Goal: Book appointment/travel/reservation

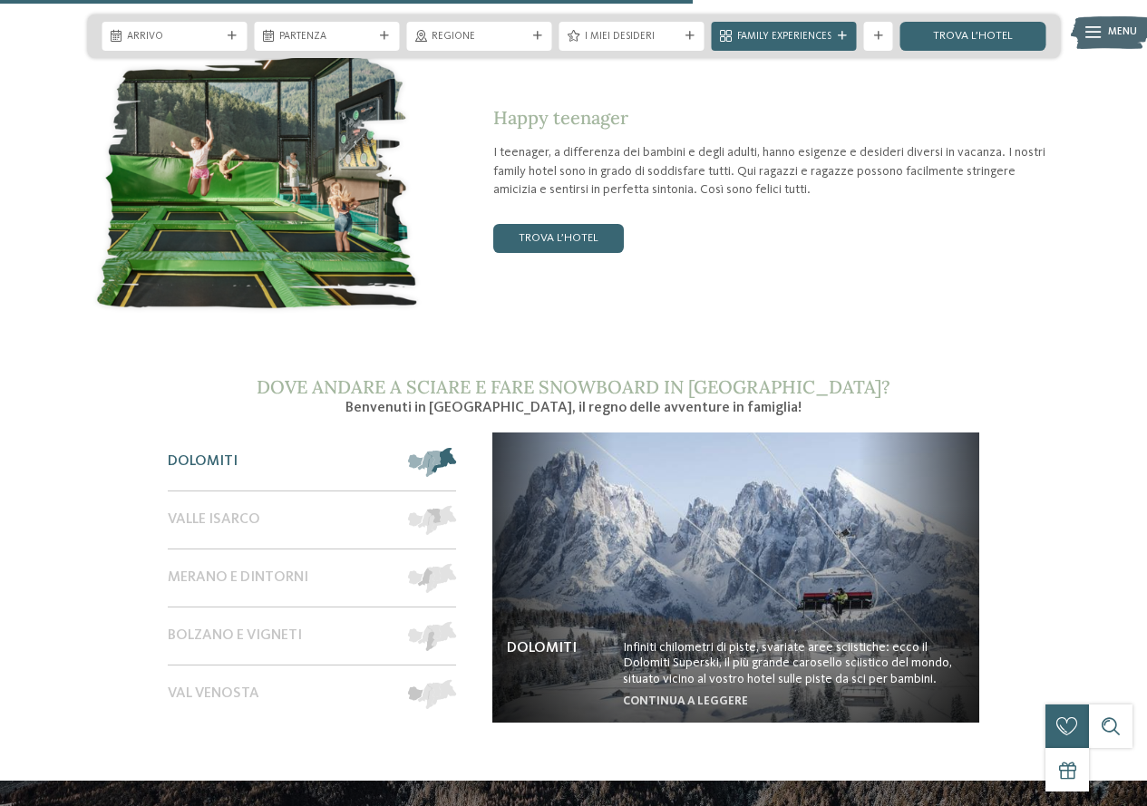
scroll to position [2266, 0]
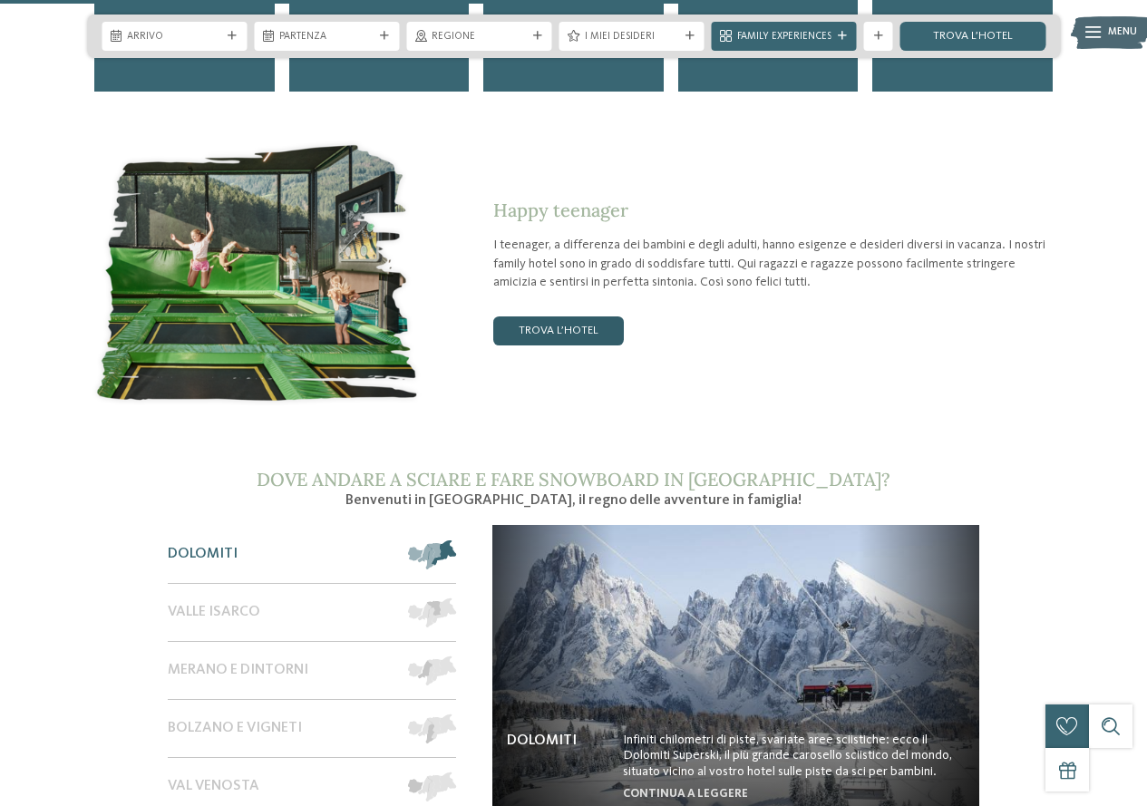
click at [546, 316] on link "trova l’hotel" at bounding box center [558, 330] width 131 height 29
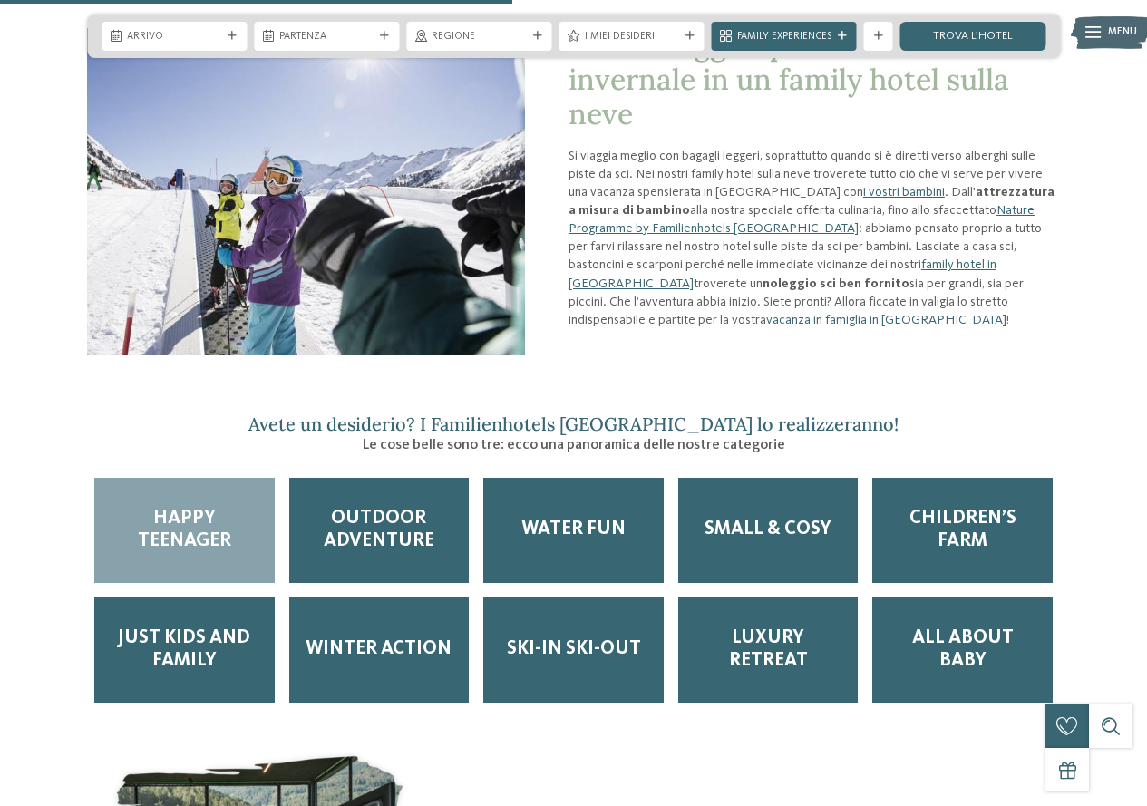
scroll to position [1622, 0]
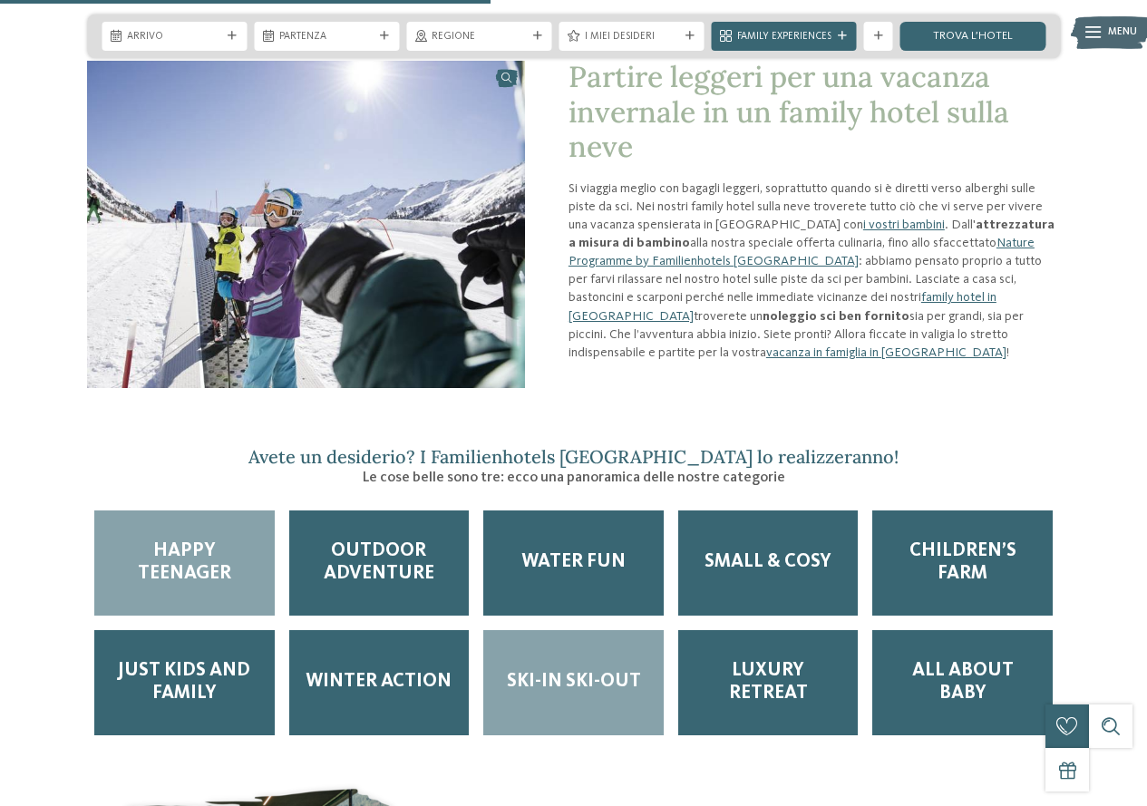
click at [585, 671] on span "Ski-in ski-out" at bounding box center [574, 682] width 134 height 23
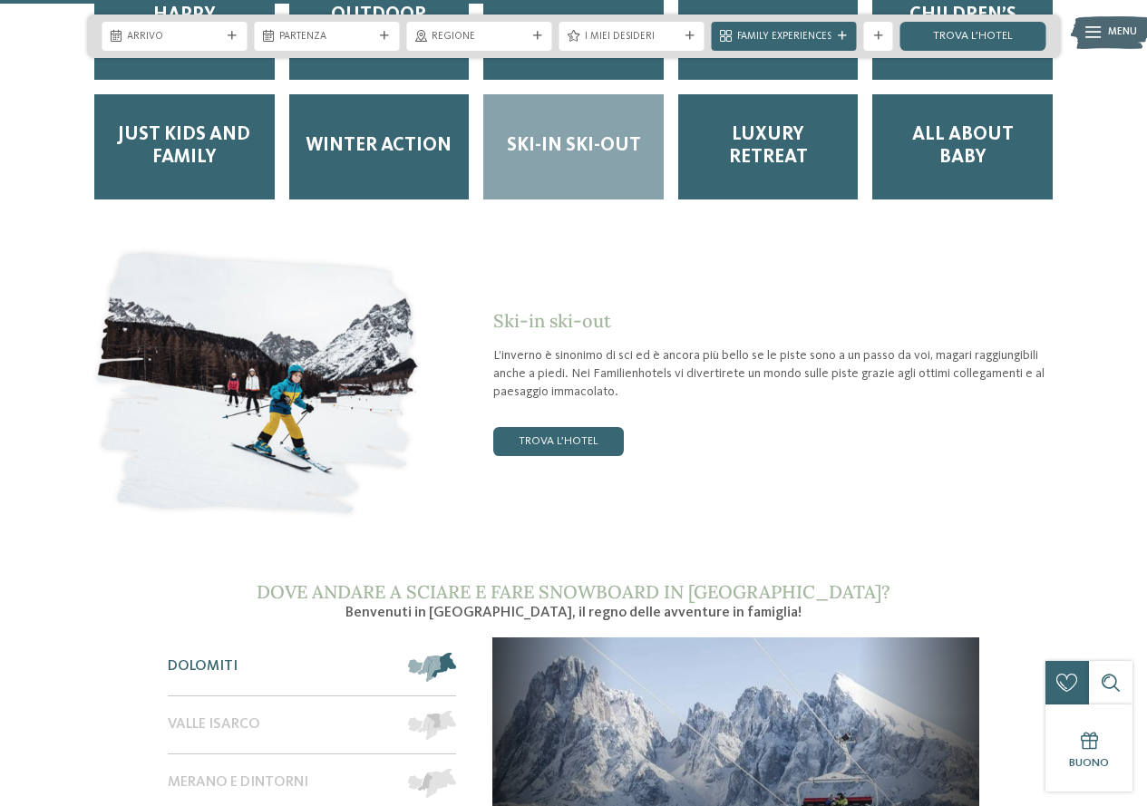
scroll to position [2166, 0]
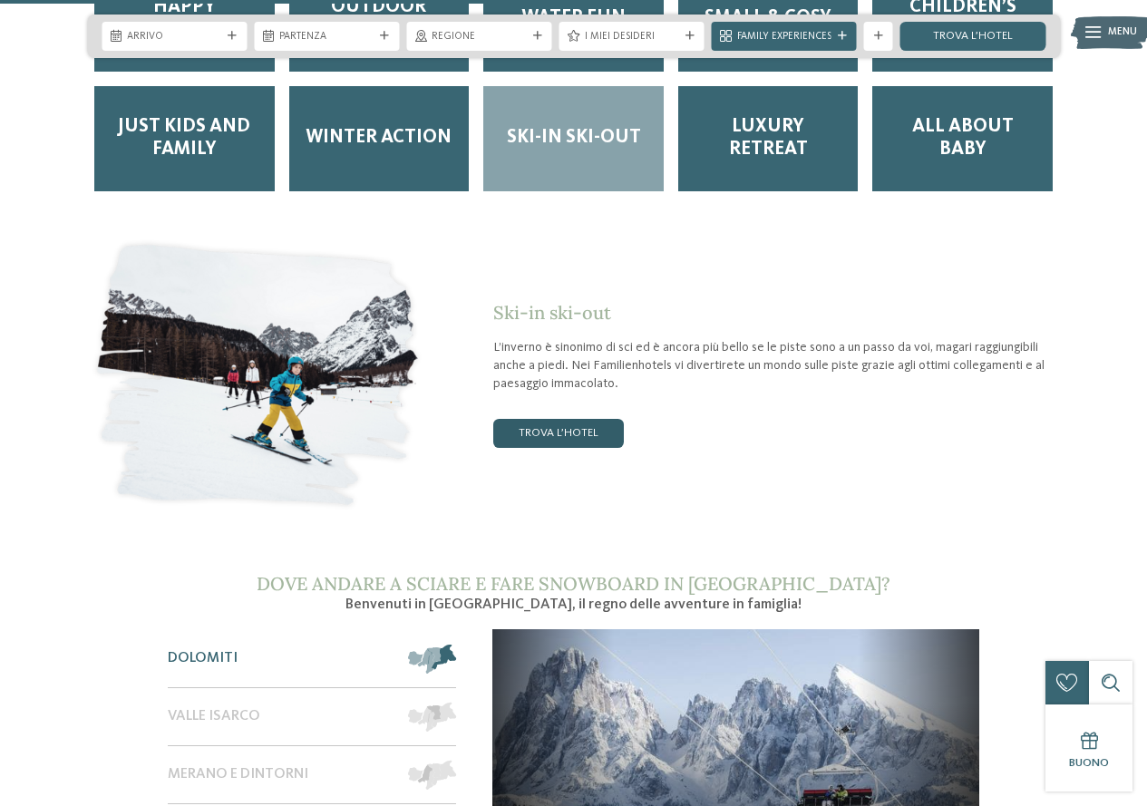
click at [528, 419] on link "trova l’hotel" at bounding box center [558, 433] width 131 height 29
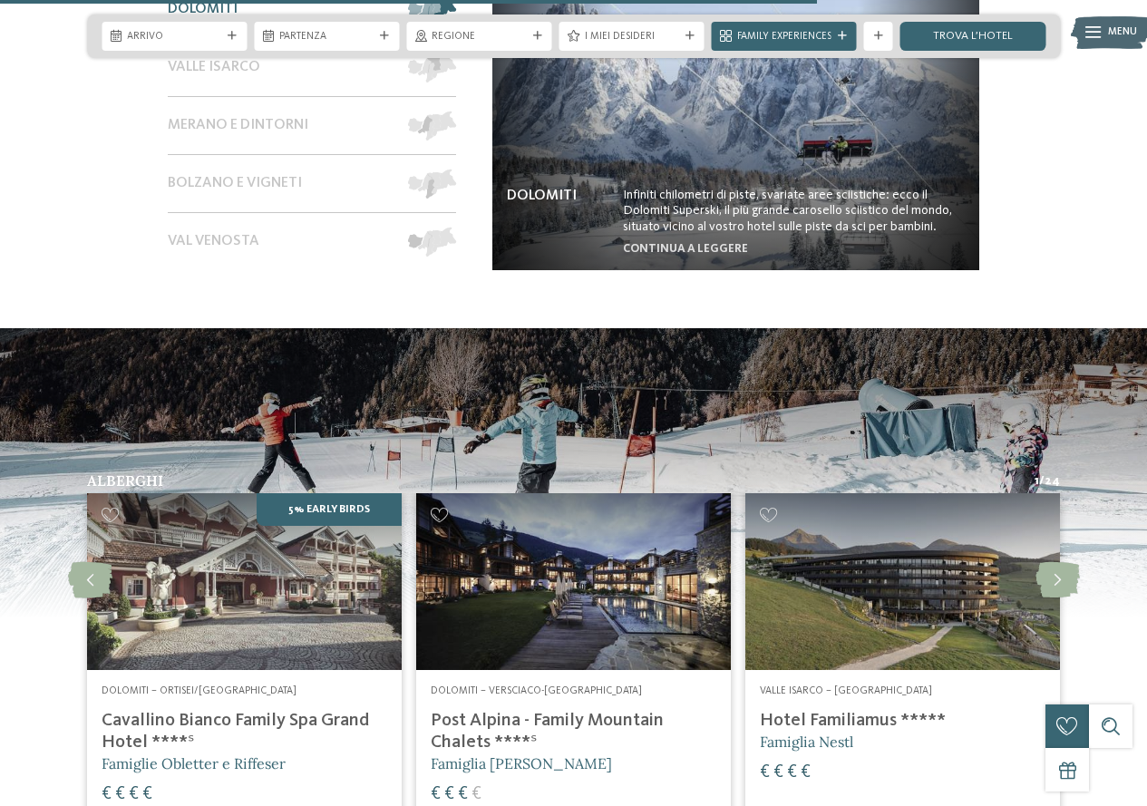
scroll to position [2973, 0]
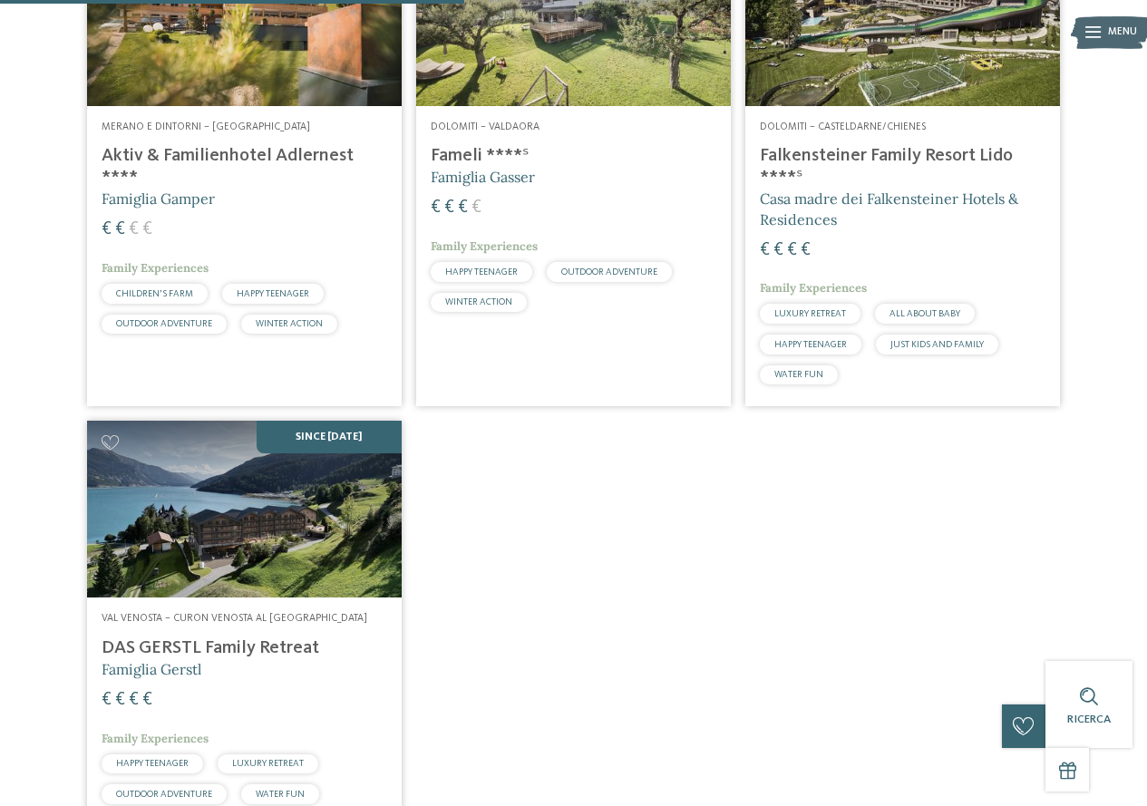
scroll to position [266, 0]
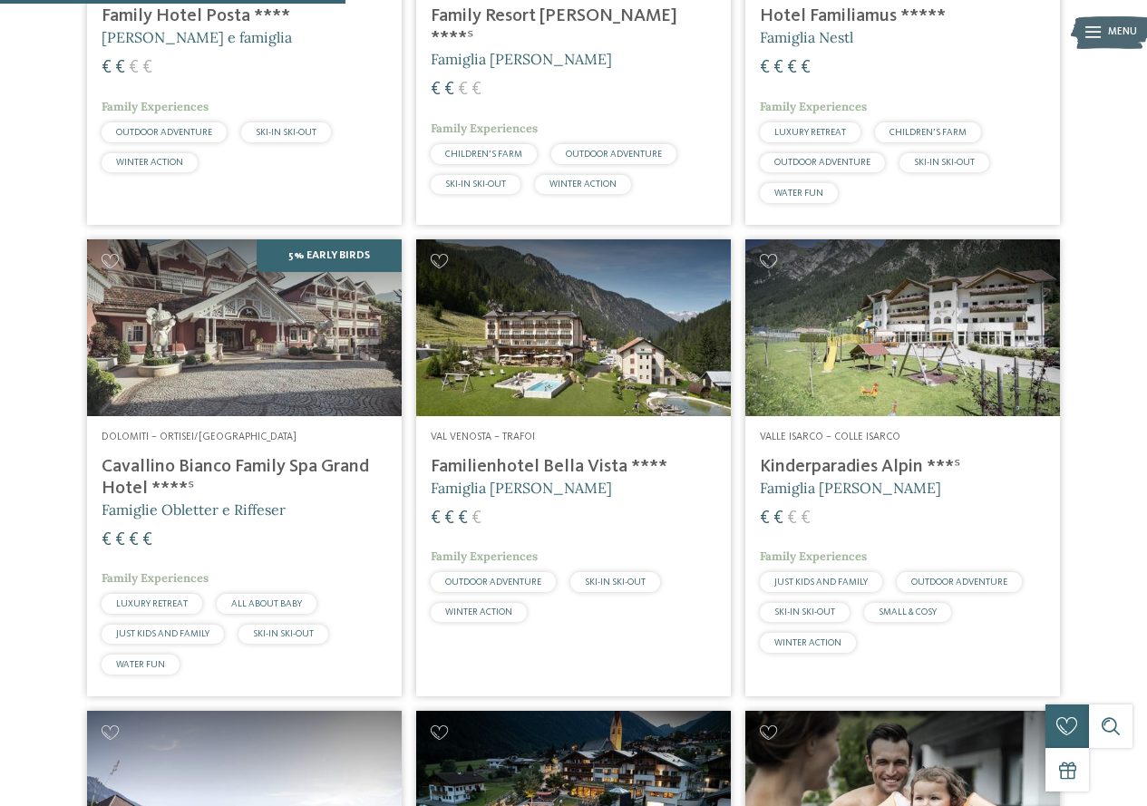
scroll to position [720, 0]
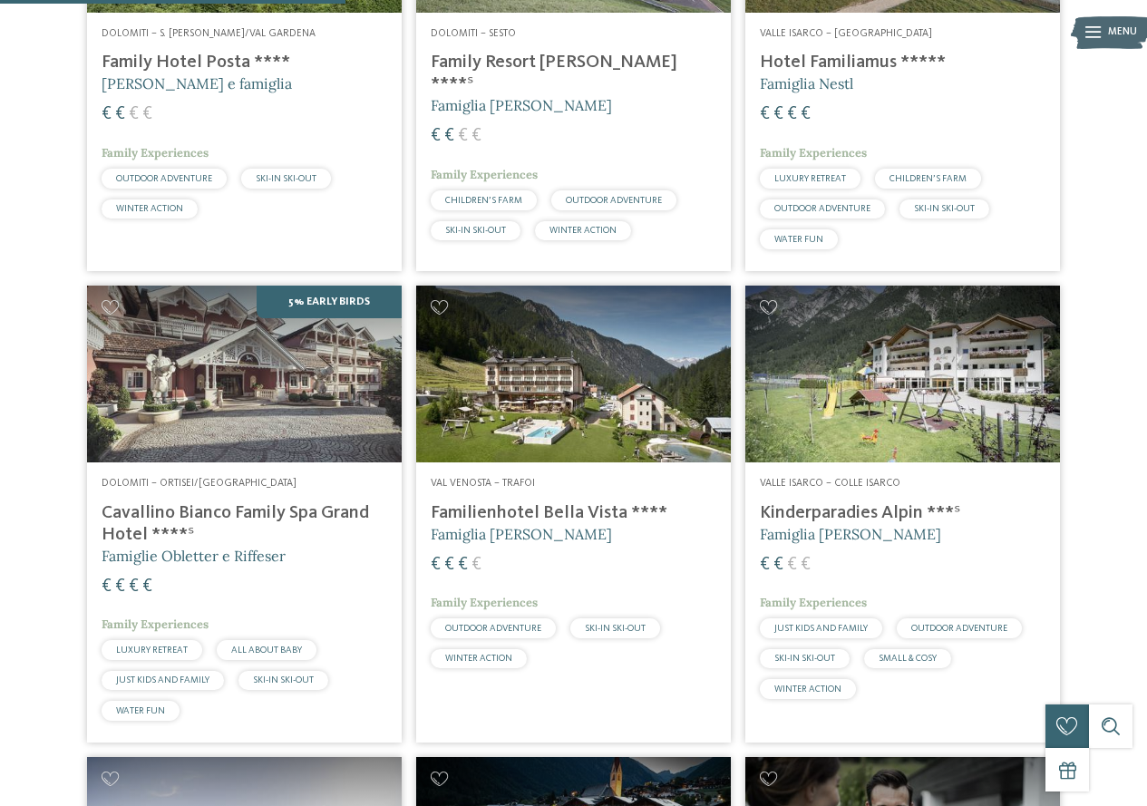
click at [938, 354] on img at bounding box center [902, 374] width 315 height 177
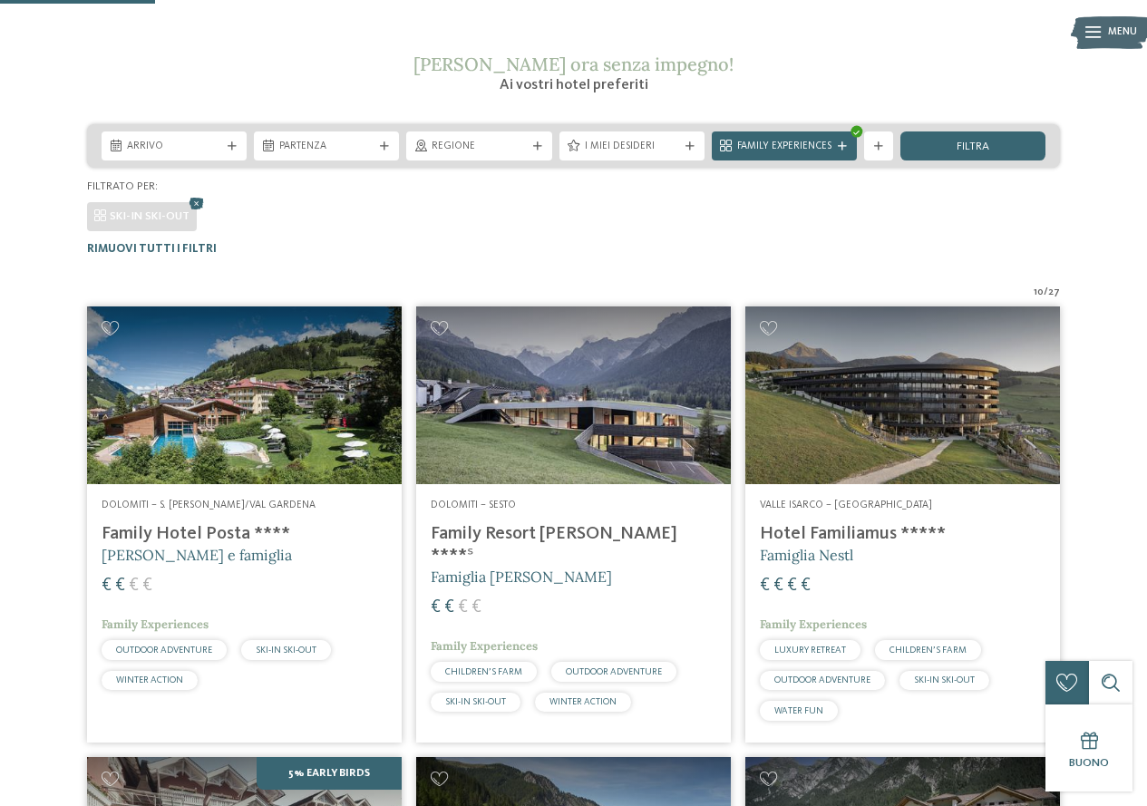
scroll to position [176, 0]
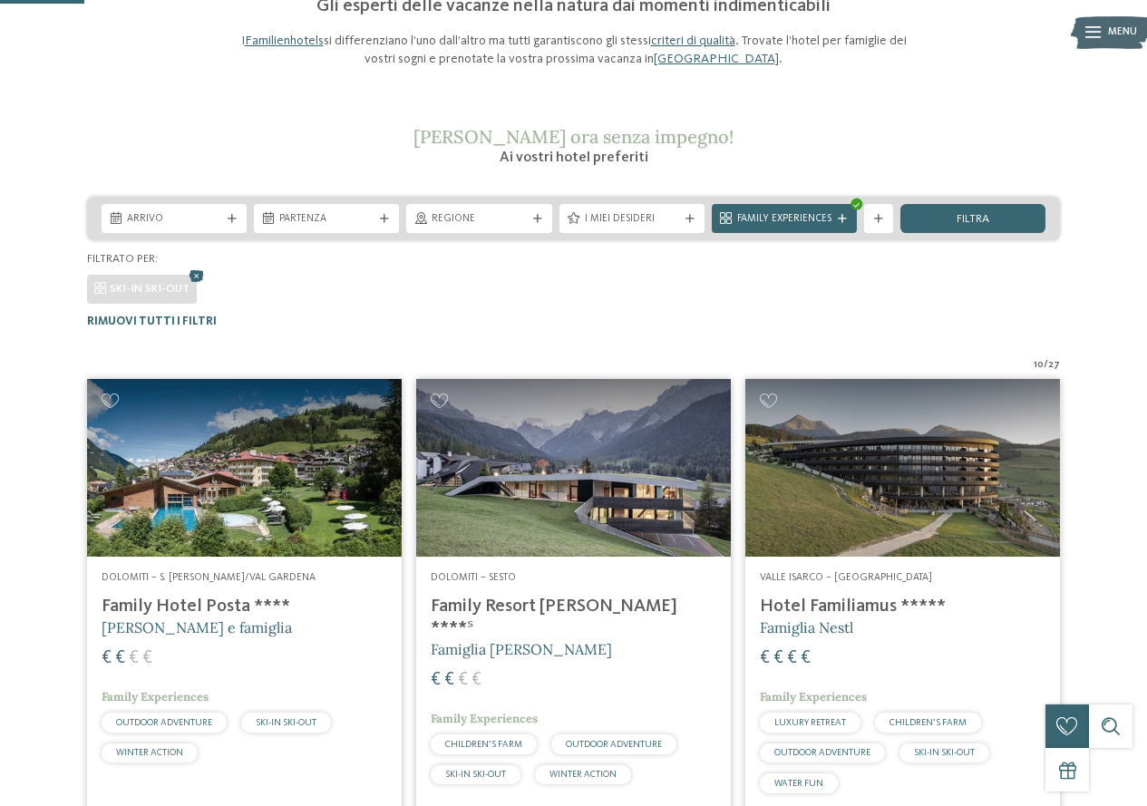
click at [223, 499] on img at bounding box center [244, 467] width 315 height 177
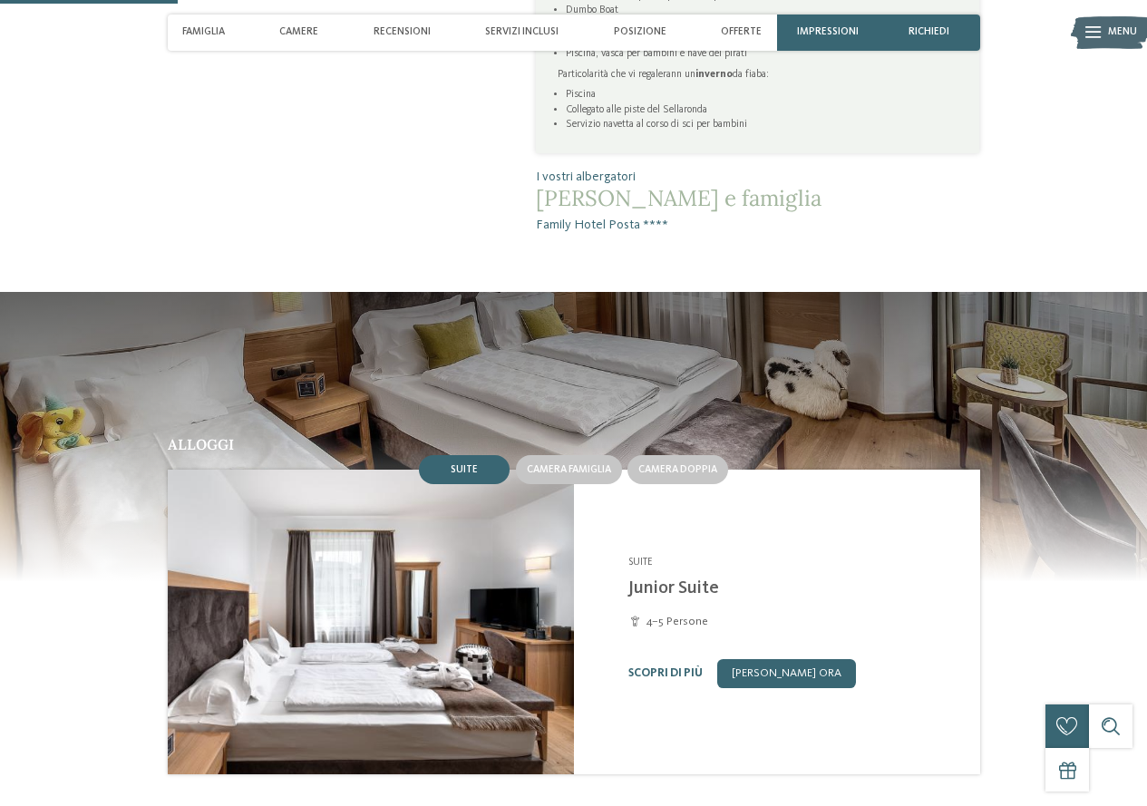
scroll to position [725, 0]
